Goal: Task Accomplishment & Management: Manage account settings

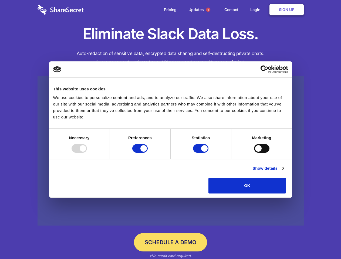
click at [87, 153] on div at bounding box center [78, 148] width 15 height 9
click at [147, 153] on input "Preferences" at bounding box center [139, 148] width 15 height 9
checkbox input "false"
click at [201, 153] on input "Statistics" at bounding box center [200, 148] width 15 height 9
checkbox input "false"
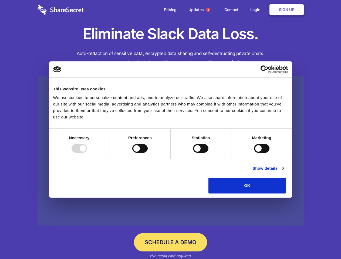
click at [254, 153] on input "Marketing" at bounding box center [261, 148] width 15 height 9
checkbox input "true"
